Goal: Information Seeking & Learning: Learn about a topic

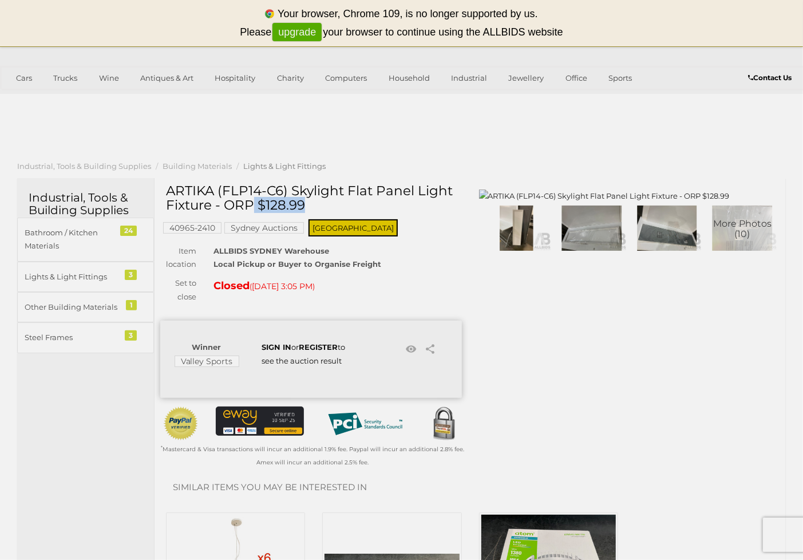
copy h1 "FLP14-C6"
drag, startPoint x: 224, startPoint y: 189, endPoint x: 287, endPoint y: 193, distance: 63.6
click at [287, 193] on h1 "ARTIKA (FLP14-C6) Skylight Flat Panel Light Fixture - ORP $128.99" at bounding box center [312, 198] width 293 height 29
drag, startPoint x: 699, startPoint y: 434, endPoint x: 685, endPoint y: 409, distance: 28.5
click at [694, 421] on div "Warranty Charity ARTIKA (FLP14-C6) Skylight Flat Panel Light Fixture - ORP $128…" at bounding box center [470, 333] width 637 height 299
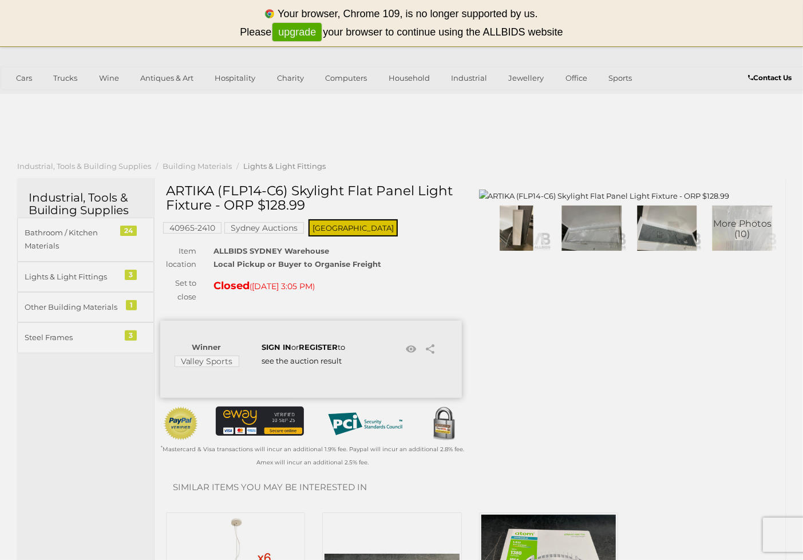
drag, startPoint x: 313, startPoint y: 185, endPoint x: 439, endPoint y: 180, distance: 126.5
drag, startPoint x: 299, startPoint y: 192, endPoint x: 339, endPoint y: 181, distance: 40.9
click at [334, 184] on h1 "ARTIKA (FLP14-C6) Skylight Flat Panel Light Fixture - ORP $128.99" at bounding box center [312, 198] width 293 height 29
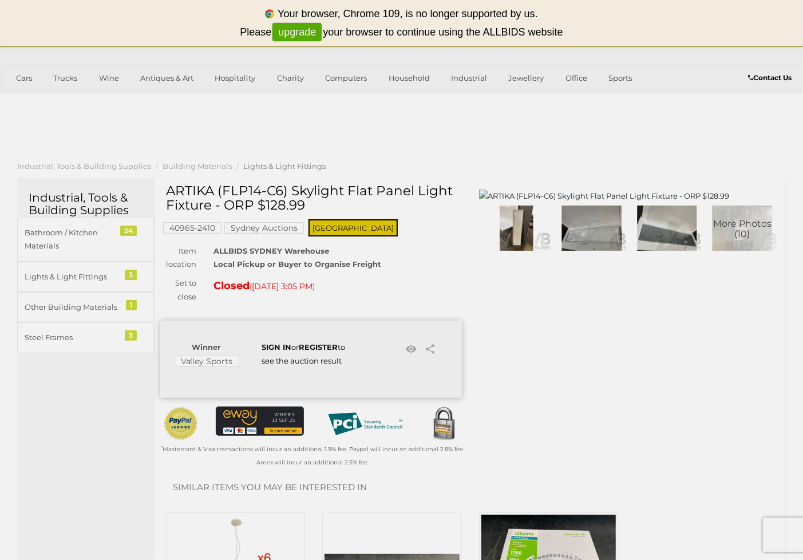
drag, startPoint x: 356, startPoint y: 193, endPoint x: 467, endPoint y: 195, distance: 110.4
click at [467, 195] on div "ARTIKA (FLP14-C6) Skylight Flat Panel Light Fixture - ORP $128.99 40965-2410 Sy…" at bounding box center [311, 333] width 319 height 299
copy h1 "Flat Panel Light"
drag, startPoint x: 354, startPoint y: 192, endPoint x: 462, endPoint y: 195, distance: 108.2
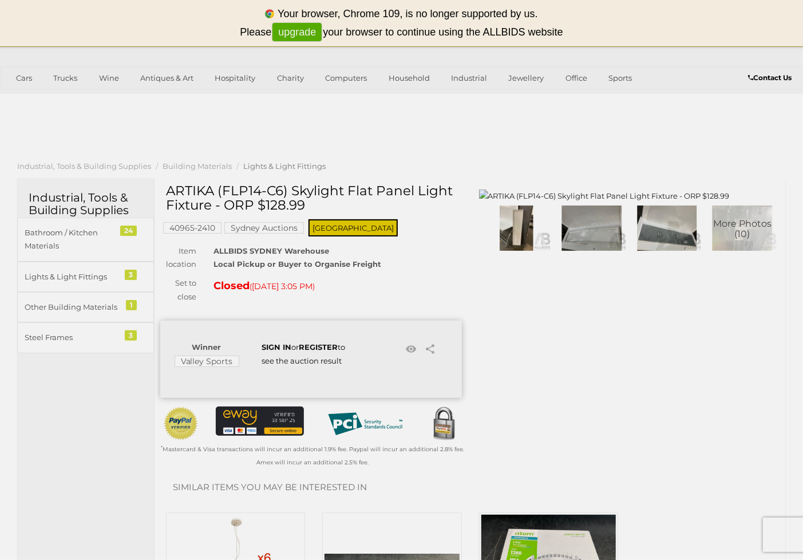
click at [462, 195] on div "ARTIKA (FLP14-C6) Skylight Flat Panel Light Fixture - ORP $128.99" at bounding box center [317, 203] width 302 height 38
copy h1 "FLP14-C6"
drag, startPoint x: 225, startPoint y: 189, endPoint x: 192, endPoint y: 100, distance: 95.8
click at [284, 190] on h1 "ARTIKA (FLP14-C6) Skylight Flat Panel Light Fixture - ORP $128.99" at bounding box center [312, 198] width 293 height 29
